Goal: Task Accomplishment & Management: Manage account settings

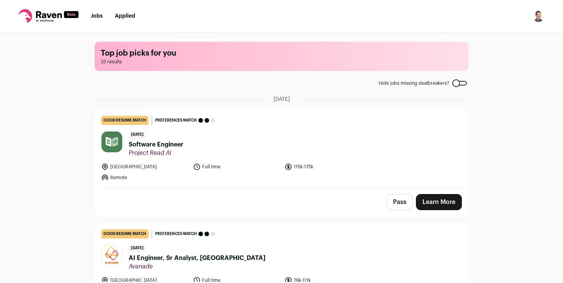
click at [540, 16] on img "Open dropdown" at bounding box center [538, 16] width 12 height 12
click at [480, 42] on link "Settings" at bounding box center [502, 35] width 85 height 18
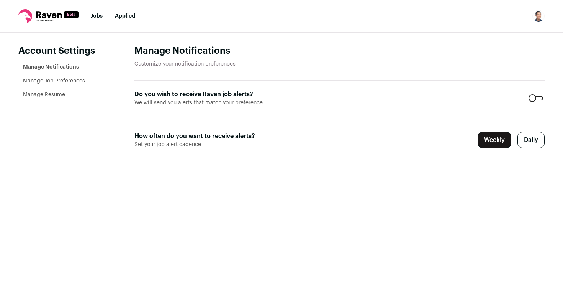
click at [56, 95] on link "Manage Resume" at bounding box center [44, 94] width 42 height 5
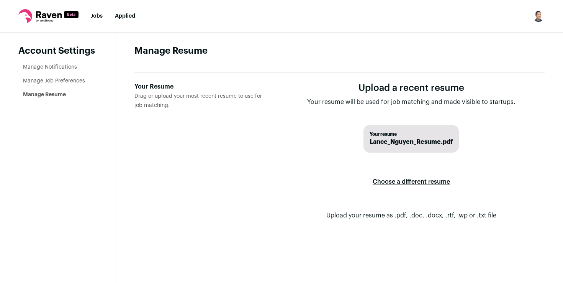
click at [409, 179] on label "Choose a different resume" at bounding box center [411, 181] width 77 height 21
click at [0, 0] on input "Your Resume Drag or upload your most recent resume to use for job matching." at bounding box center [0, 0] width 0 height 0
